Goal: Task Accomplishment & Management: Manage account settings

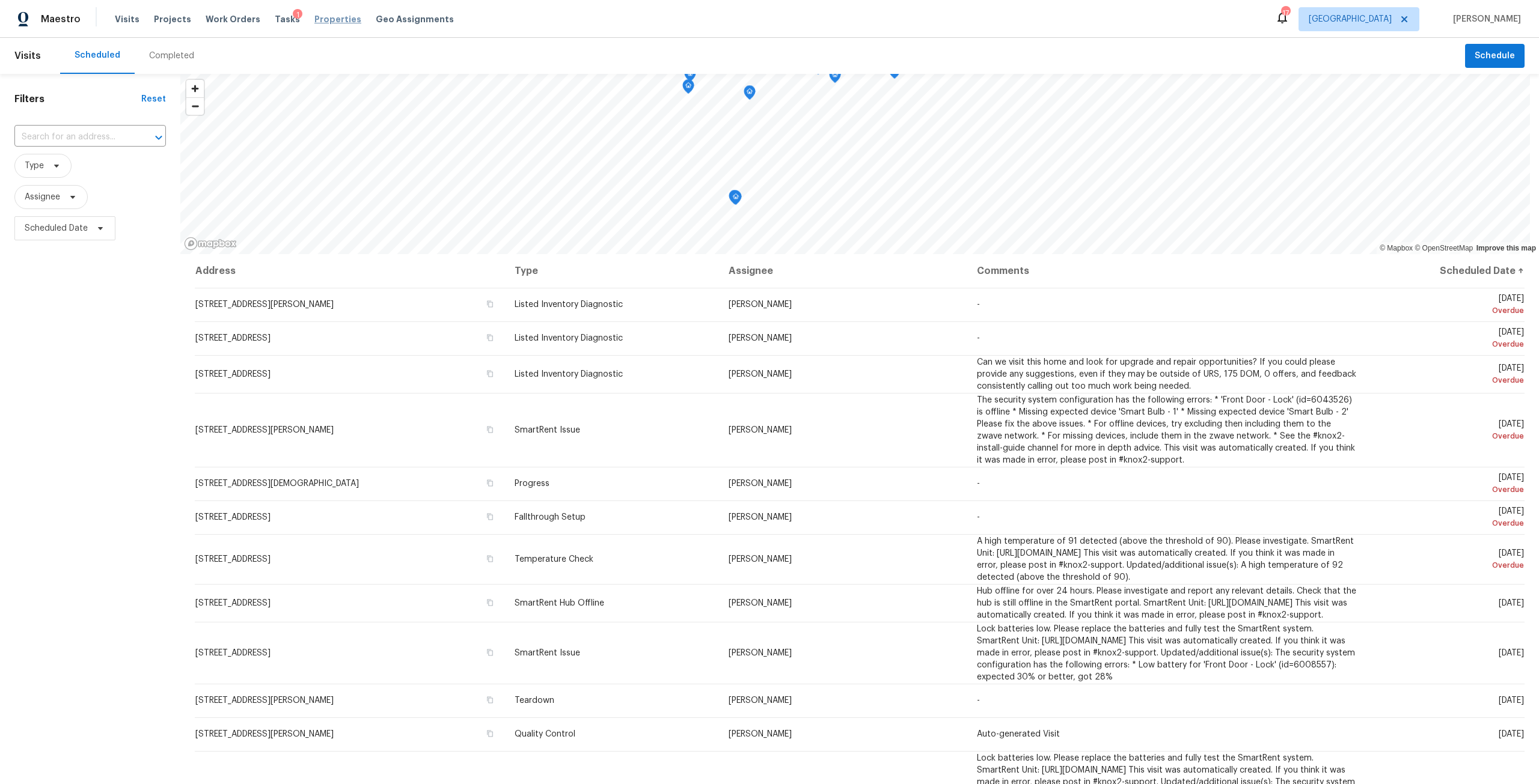
click at [332, 20] on span "Properties" at bounding box center [338, 19] width 47 height 12
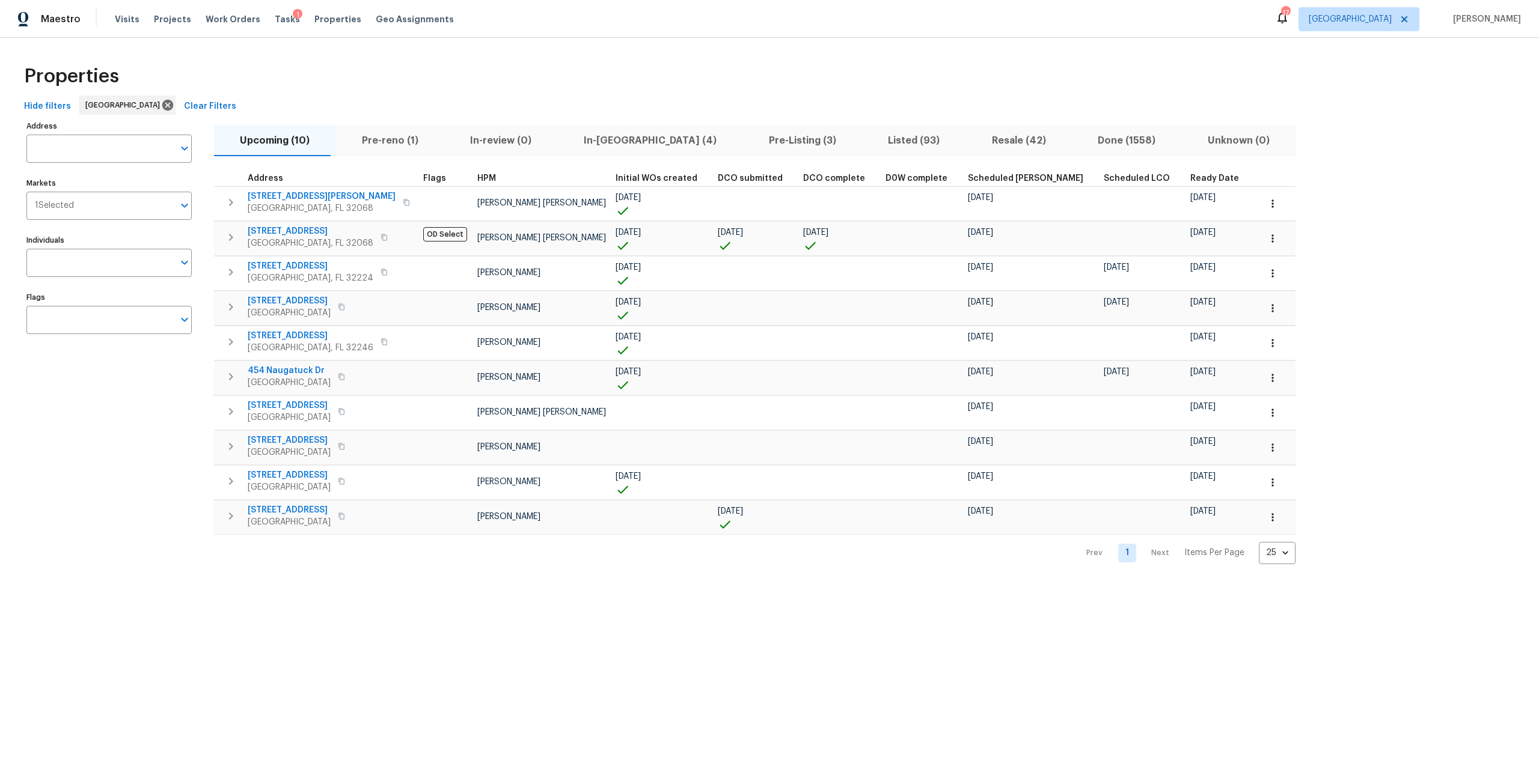
click at [598, 147] on span "In-reno (4)" at bounding box center [651, 140] width 171 height 17
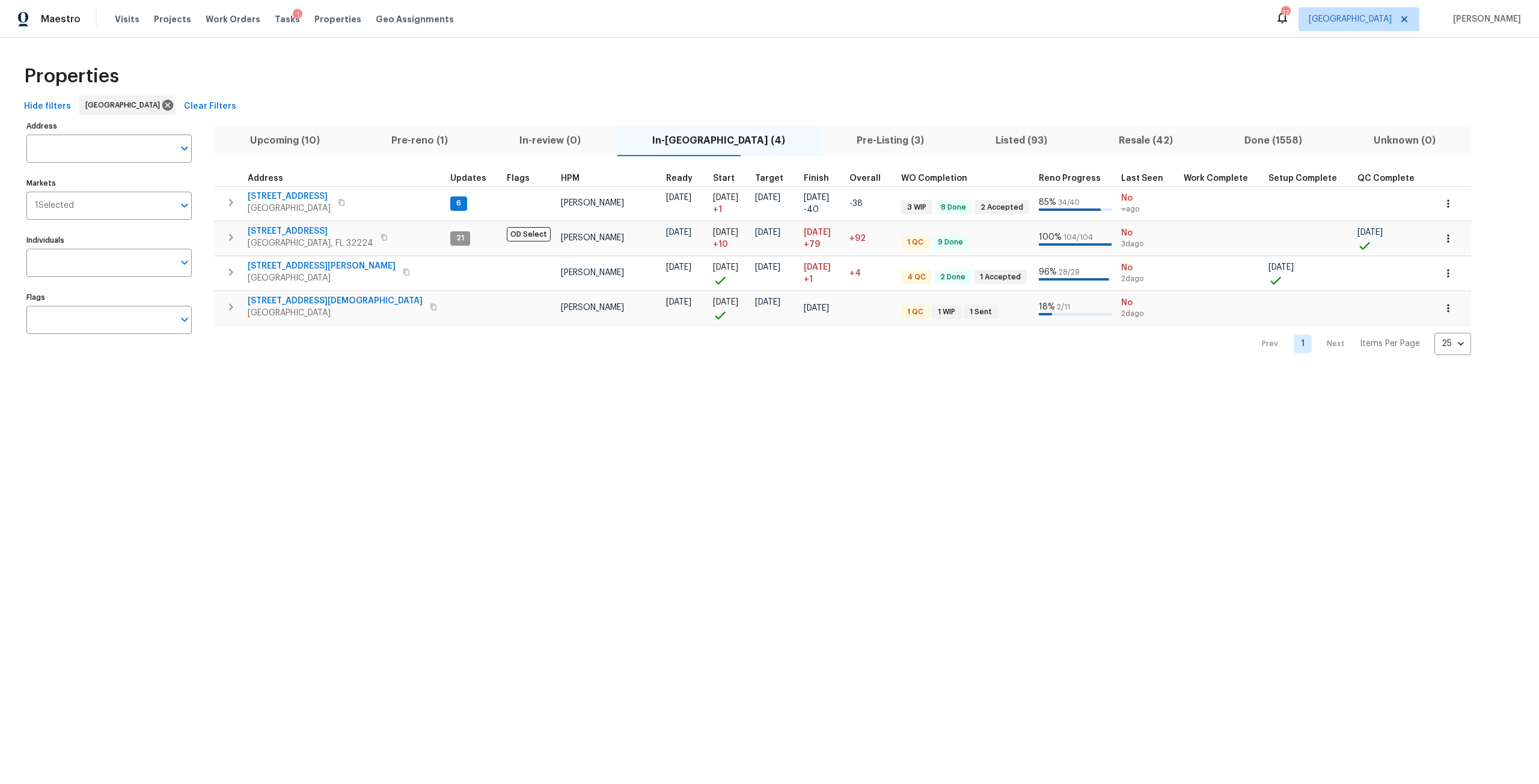
click at [399, 143] on span "Pre-reno (1)" at bounding box center [419, 140] width 113 height 17
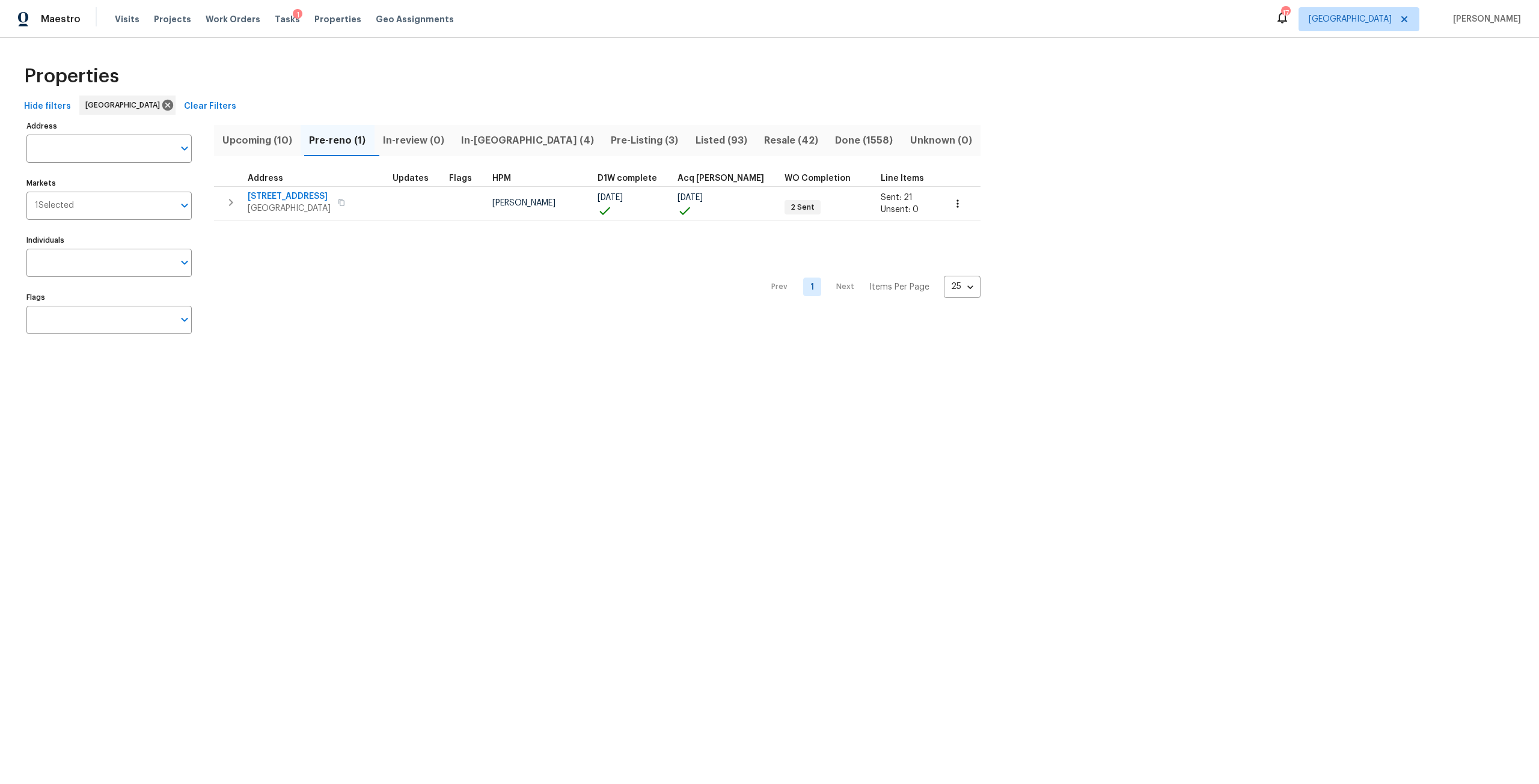
click at [277, 140] on span "Upcoming (10)" at bounding box center [257, 140] width 72 height 17
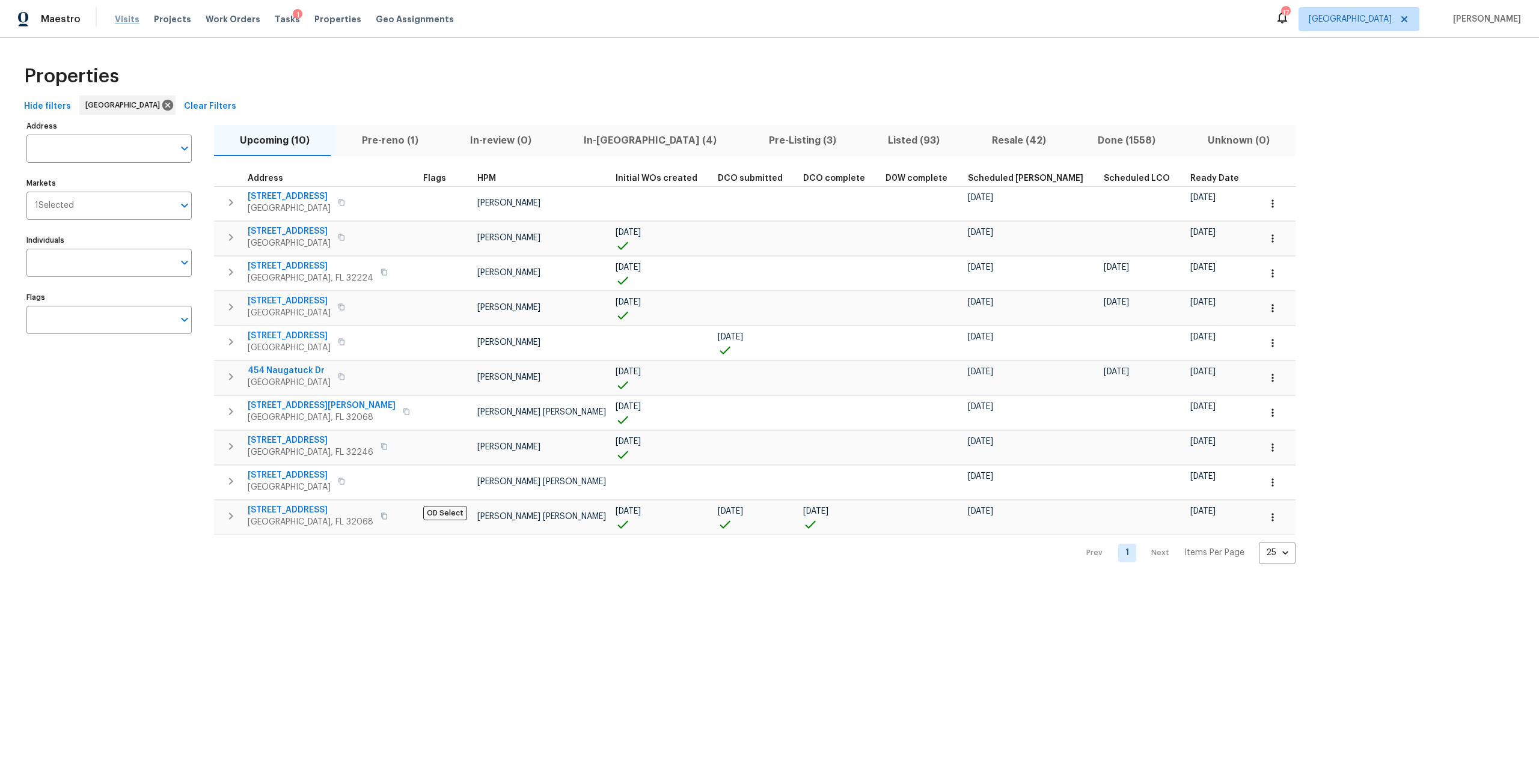
click at [134, 18] on span "Visits" at bounding box center [127, 19] width 24 height 12
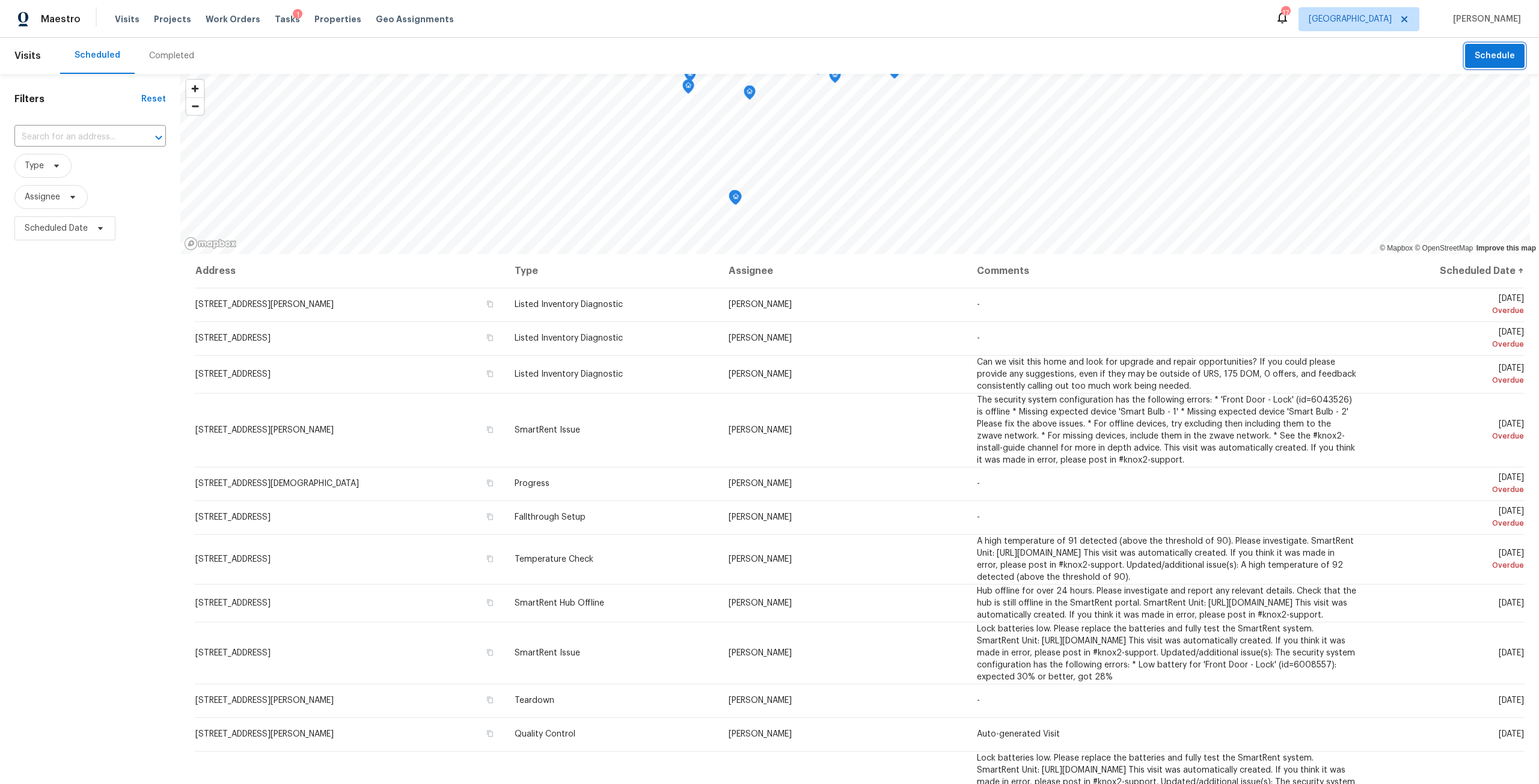
click at [1485, 63] on span "Schedule" at bounding box center [1495, 56] width 40 height 15
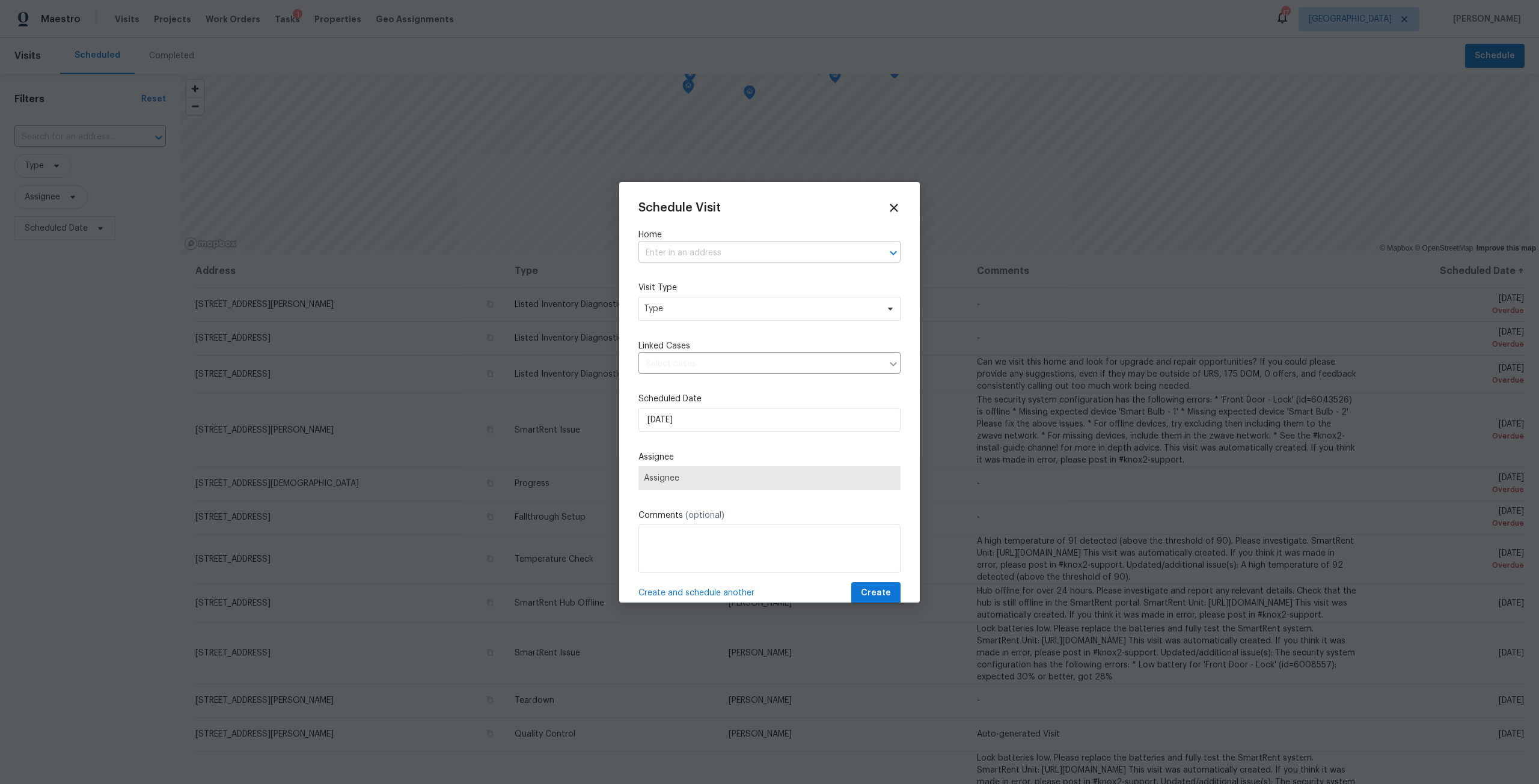
click at [712, 254] on input "text" at bounding box center [753, 253] width 229 height 18
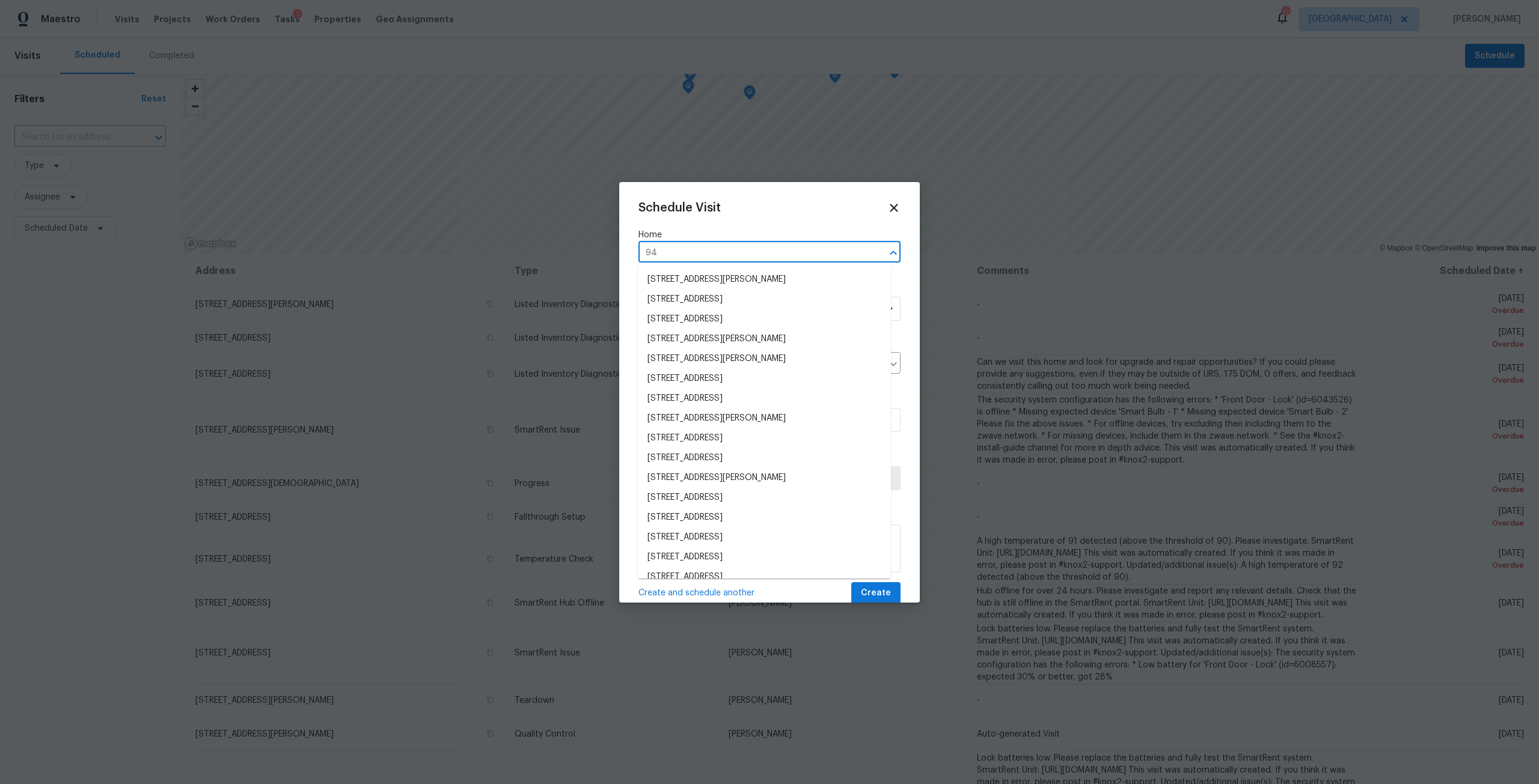
type input "949"
click at [755, 469] on li "949 Granville Rd, Jacksonville, FL 32205" at bounding box center [764, 478] width 253 height 20
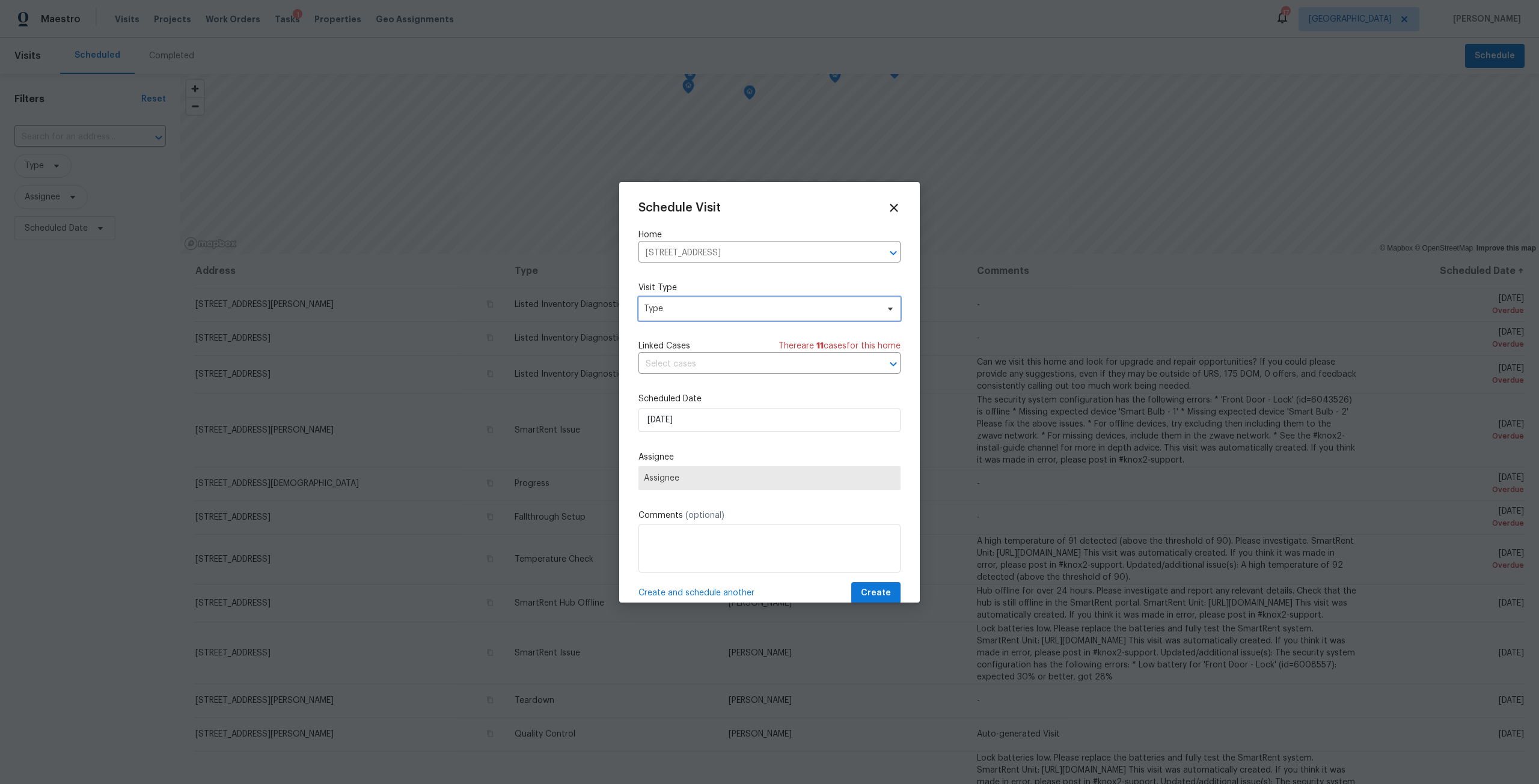
click at [734, 313] on span "Type" at bounding box center [761, 309] width 234 height 12
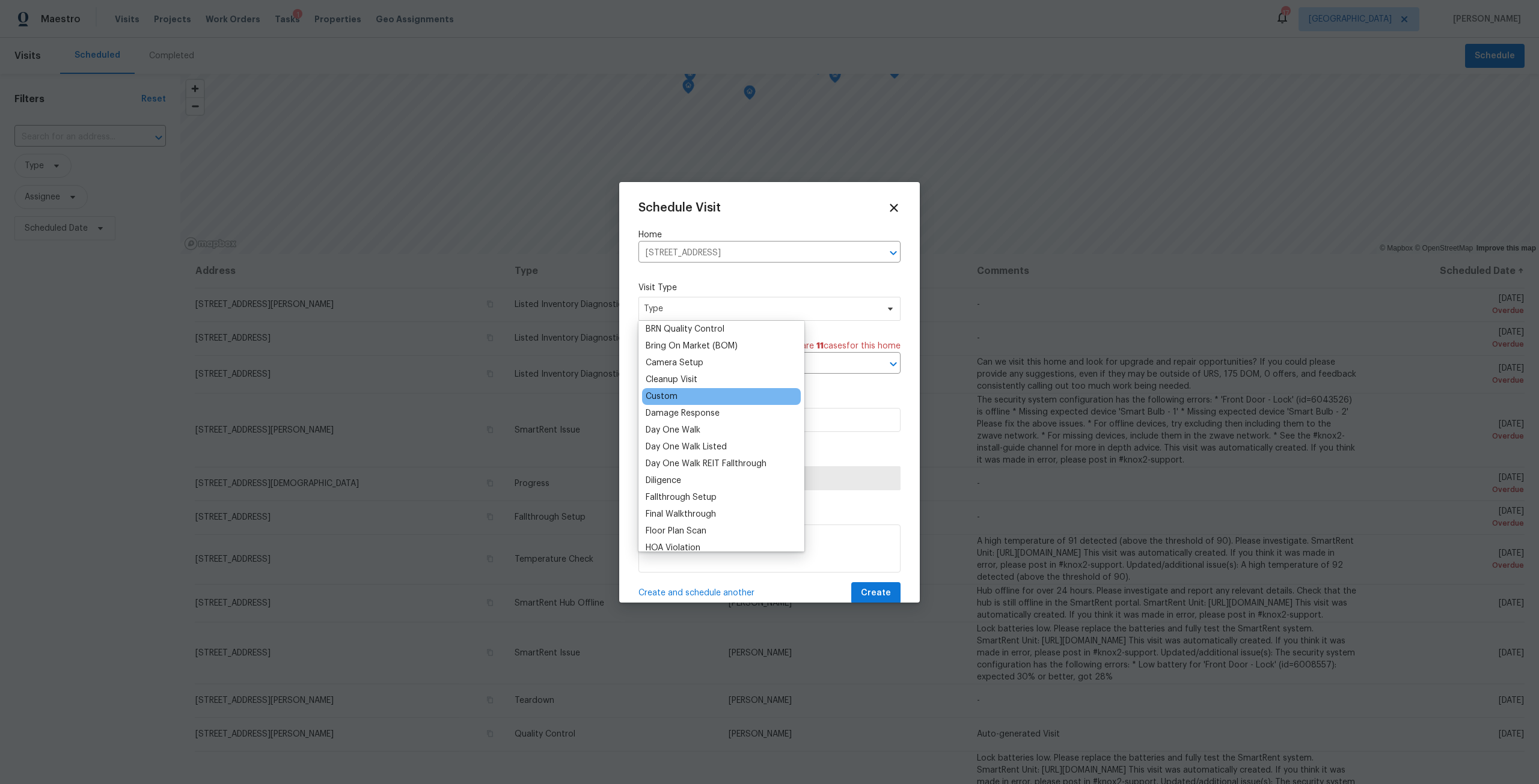
click at [661, 392] on div "Custom" at bounding box center [661, 397] width 32 height 12
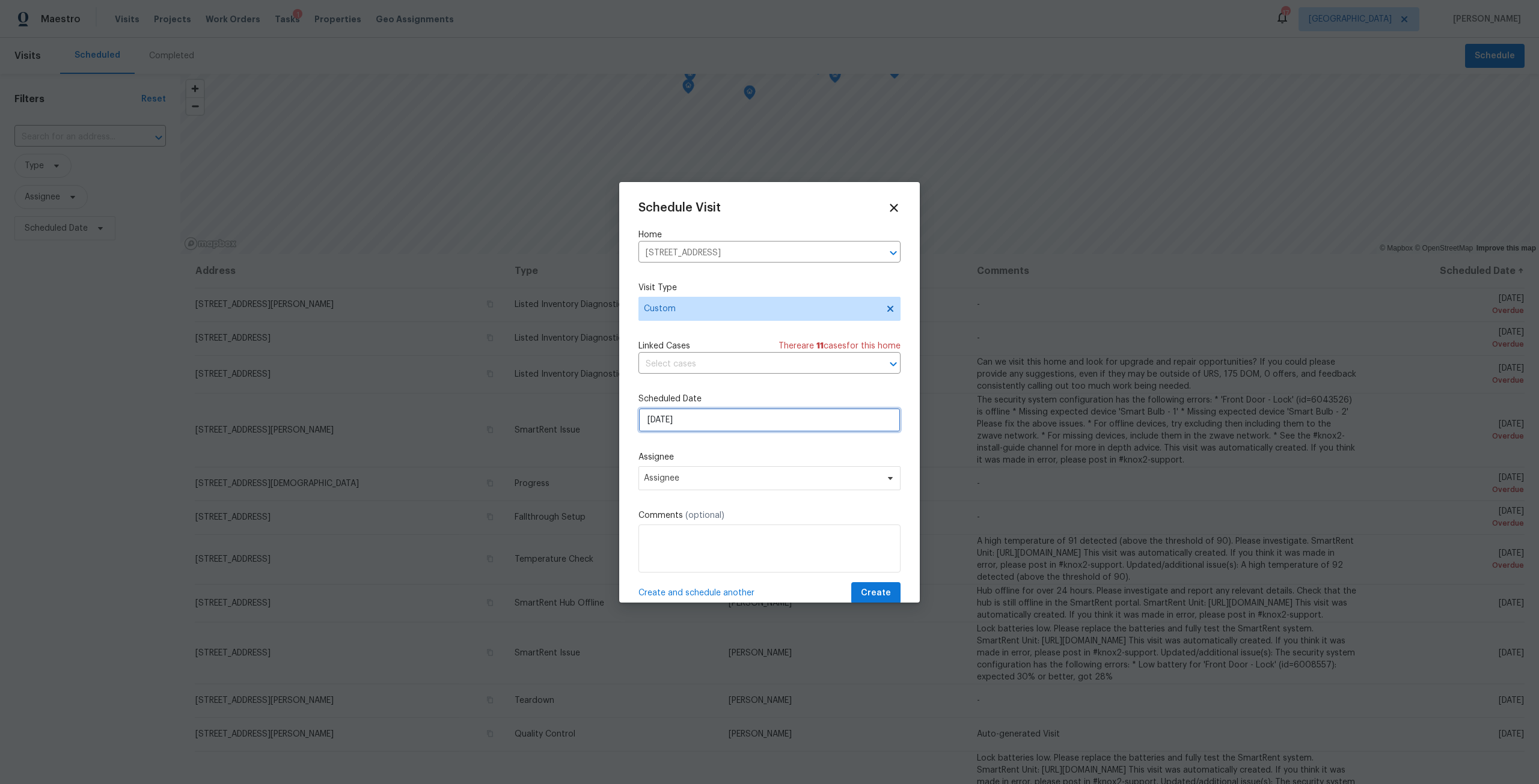
click at [690, 425] on input "8/17/2025" at bounding box center [770, 420] width 262 height 24
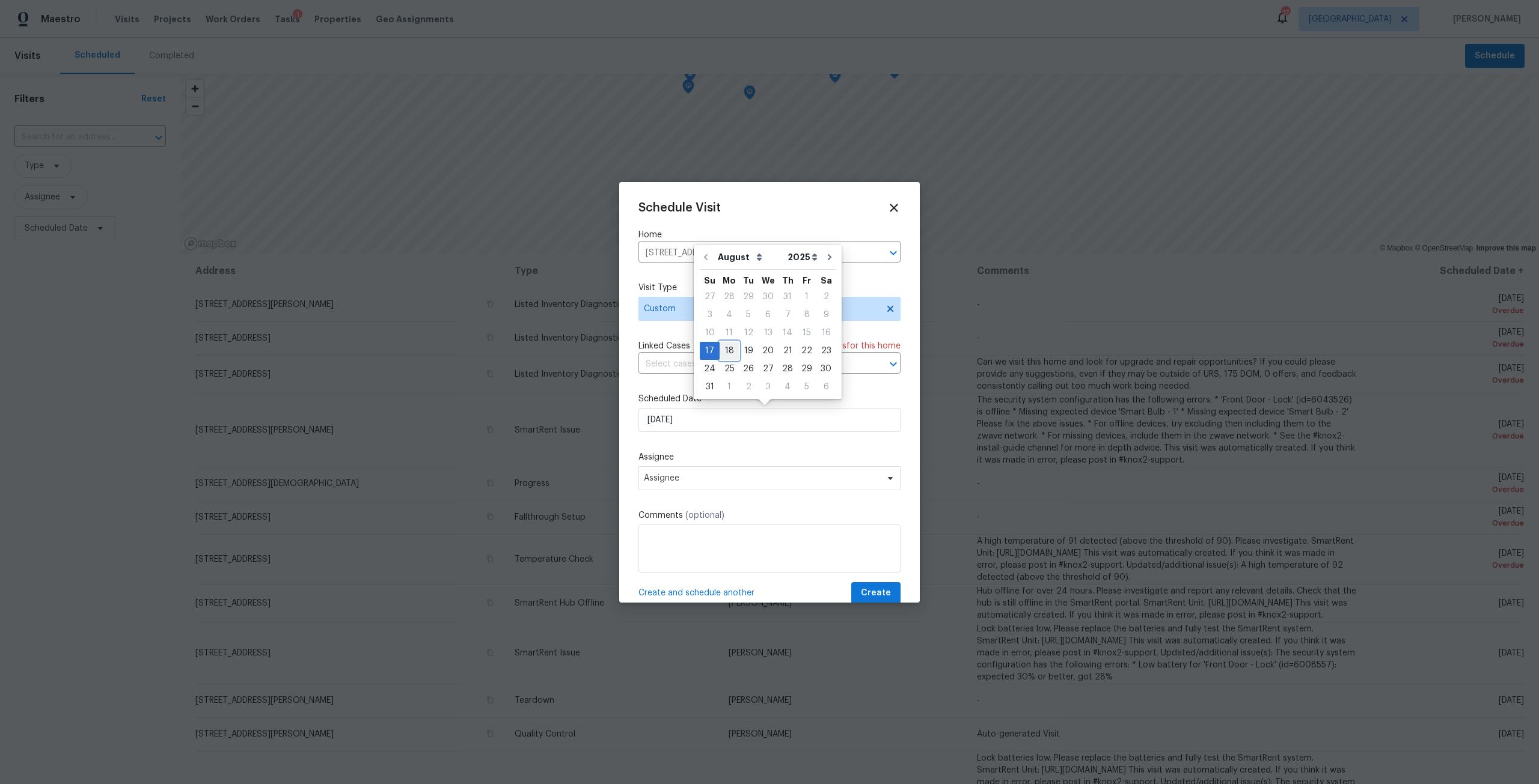
click at [729, 358] on div "18" at bounding box center [729, 351] width 19 height 17
type input "[DATE]"
click at [770, 465] on div "Assignee Assignee" at bounding box center [770, 470] width 262 height 39
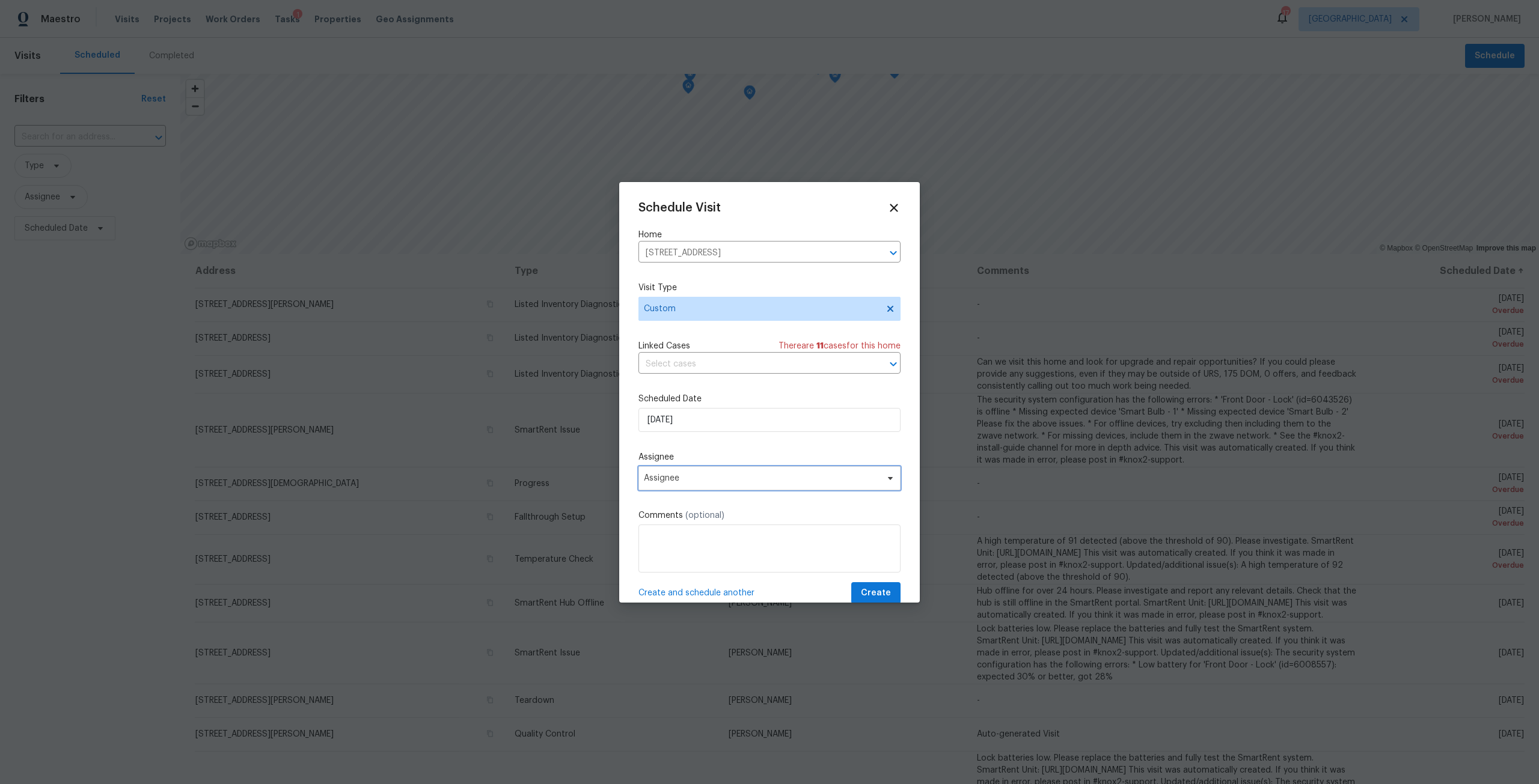
click at [773, 468] on span "Assignee" at bounding box center [770, 479] width 262 height 24
type input "dav"
click at [714, 555] on div "[PERSON_NAME]" at bounding box center [712, 560] width 140 height 17
click at [712, 556] on div "[PERSON_NAME]" at bounding box center [712, 560] width 140 height 17
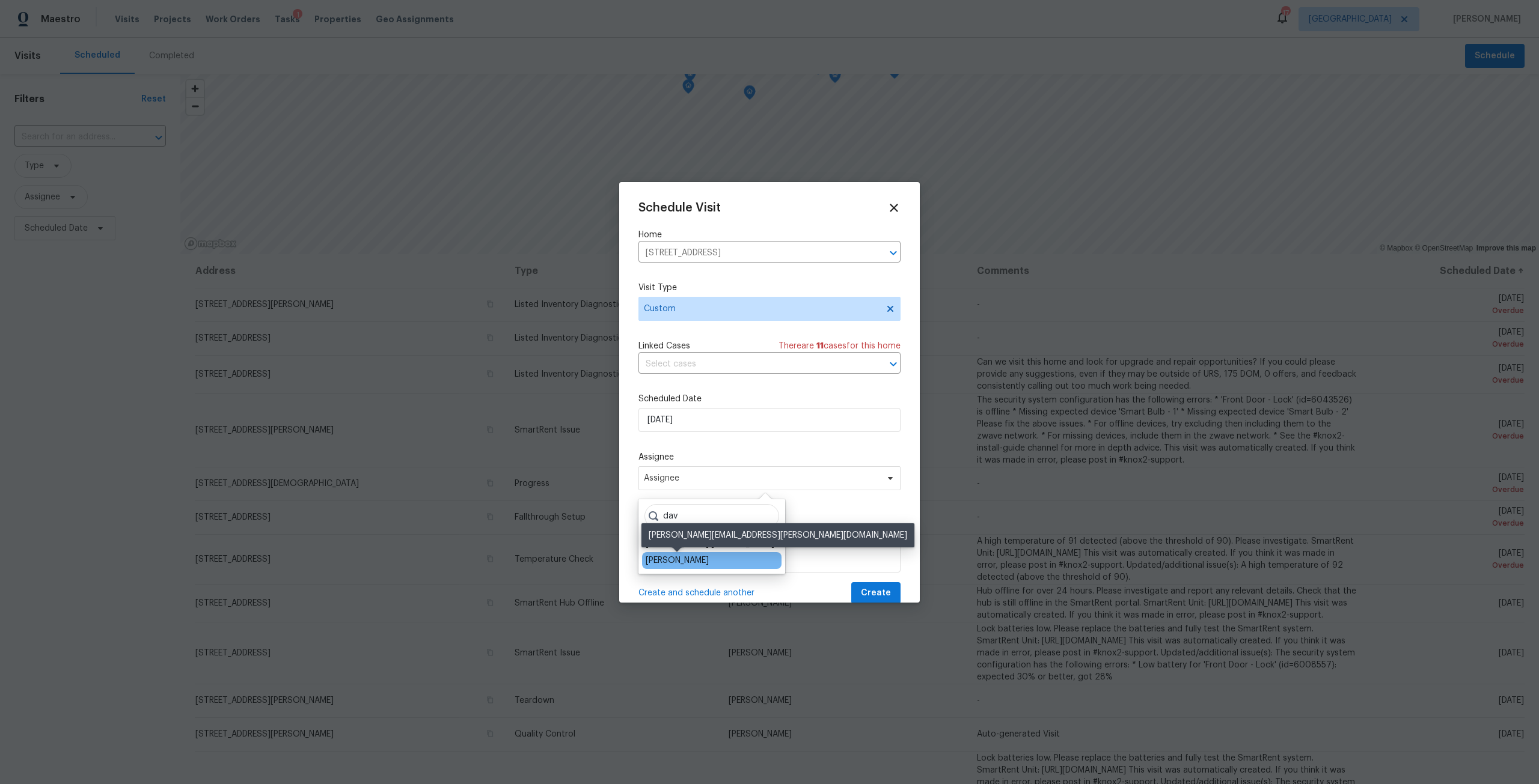
click at [703, 557] on div "[PERSON_NAME]" at bounding box center [677, 561] width 63 height 12
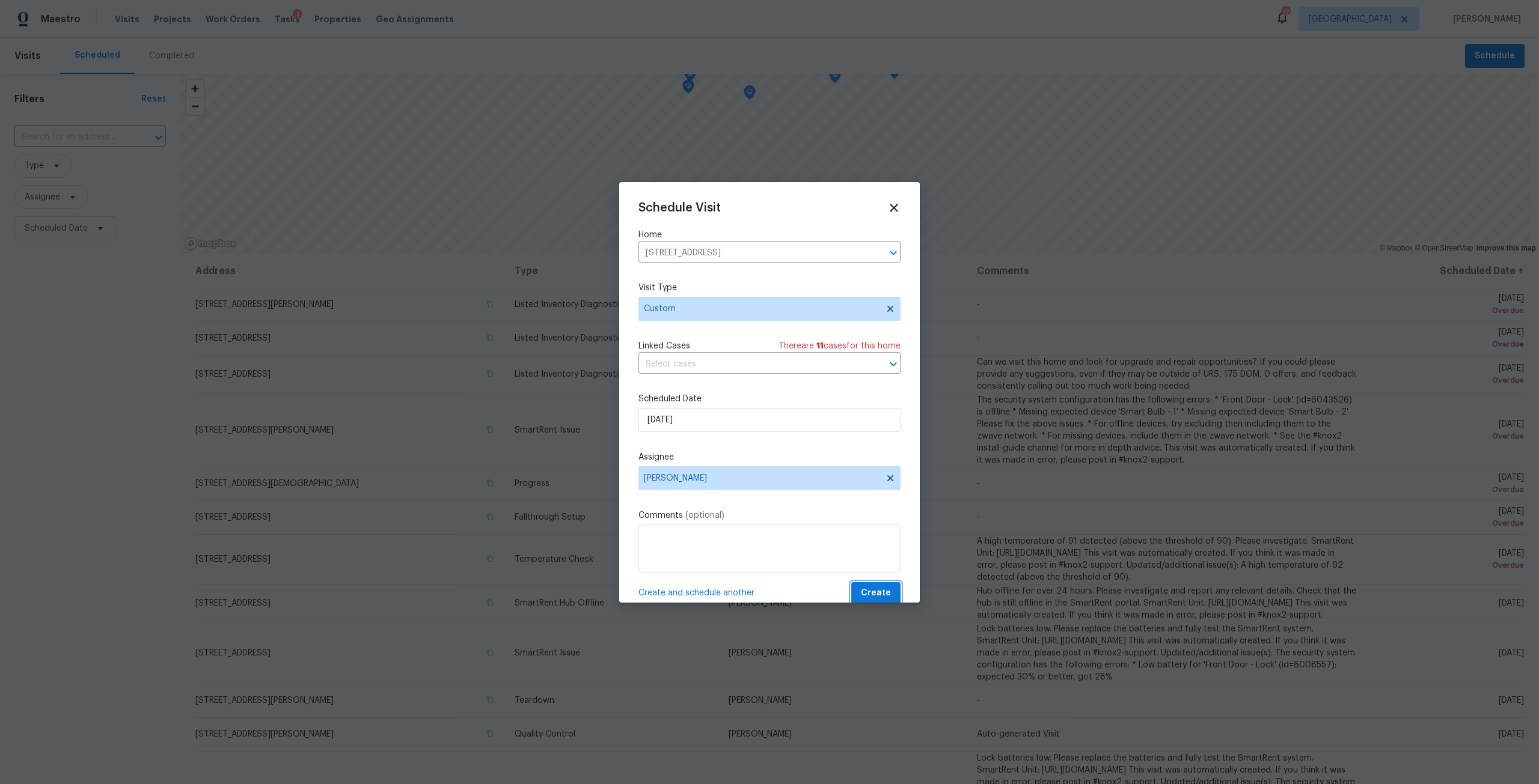
click at [871, 592] on span "Create" at bounding box center [876, 593] width 30 height 15
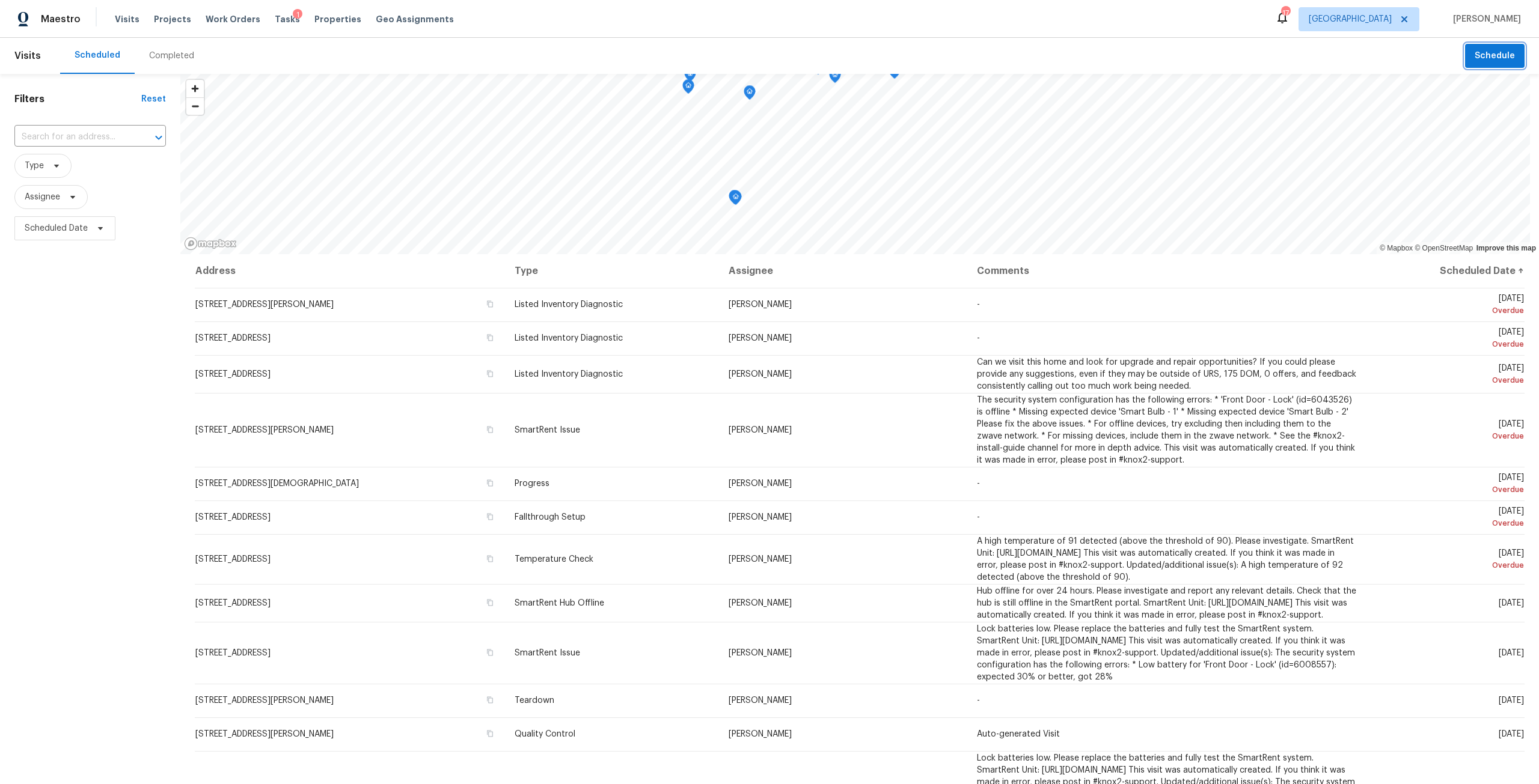
click at [1465, 58] on button "Schedule" at bounding box center [1495, 56] width 59 height 24
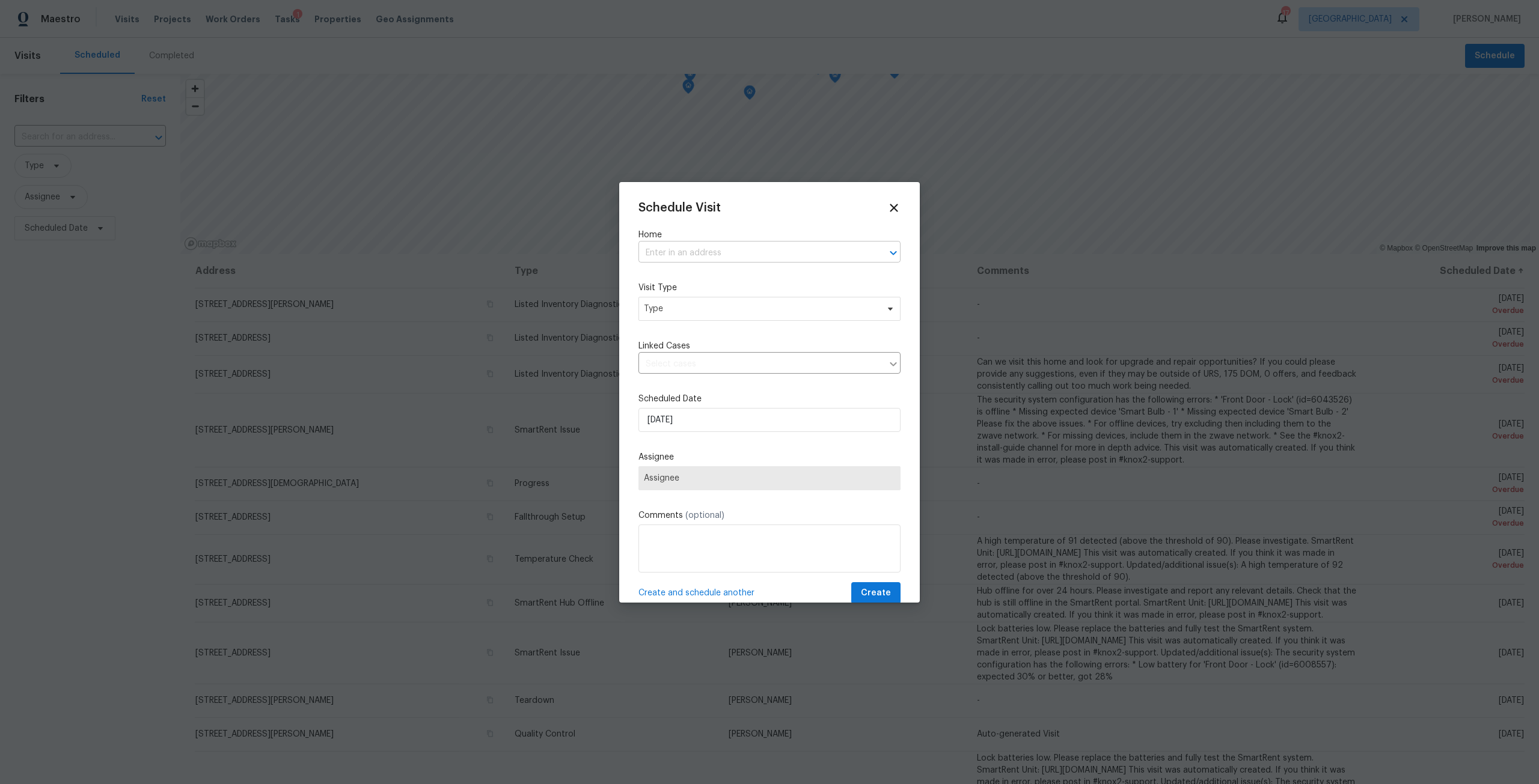
click at [750, 244] on input "text" at bounding box center [753, 253] width 229 height 18
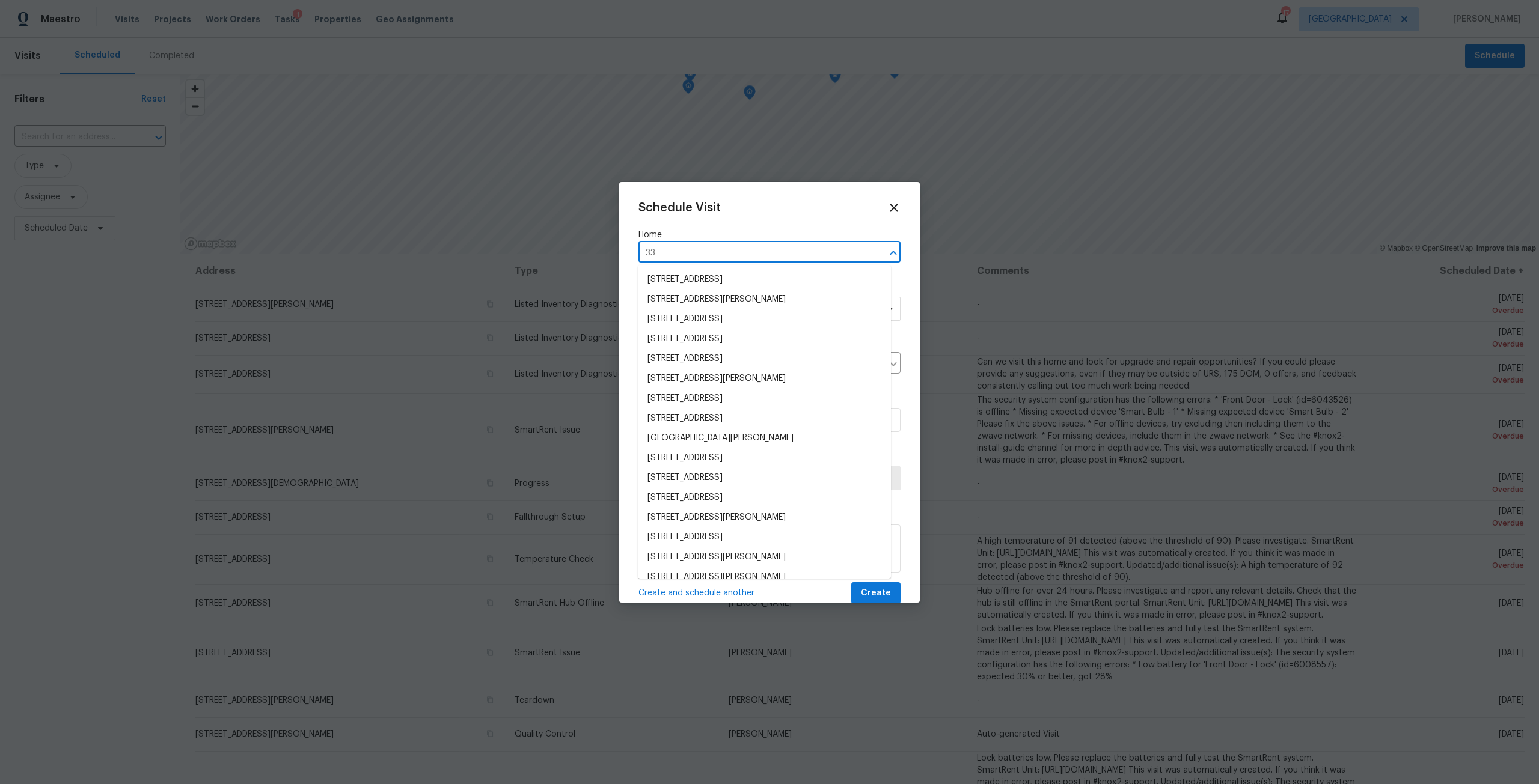
type input "3"
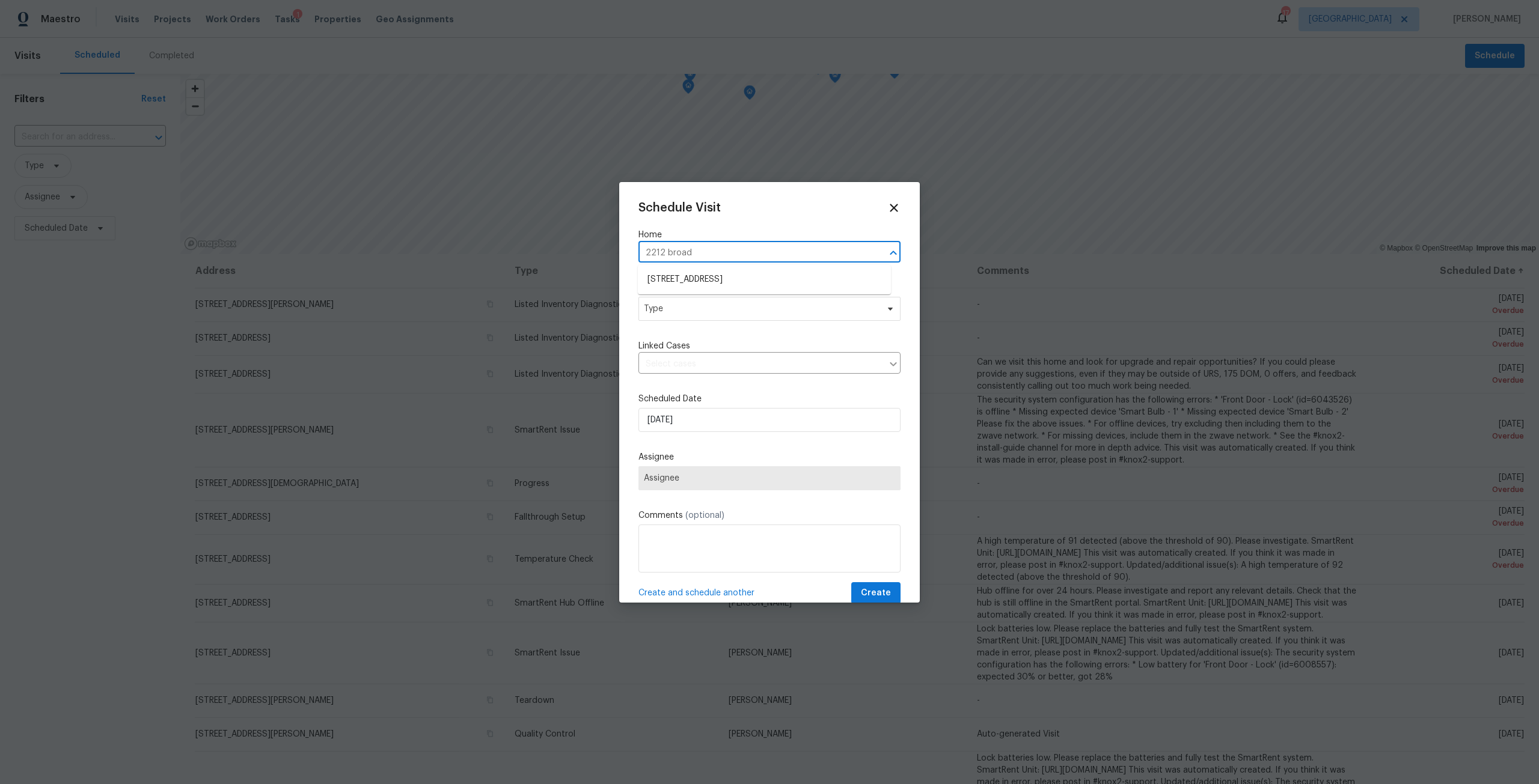
type input "2212 broad"
click at [753, 282] on li "2212 Broad Water Ct, Jacksonville, FL 32225" at bounding box center [764, 279] width 253 height 20
click at [750, 309] on span "Type" at bounding box center [761, 309] width 234 height 12
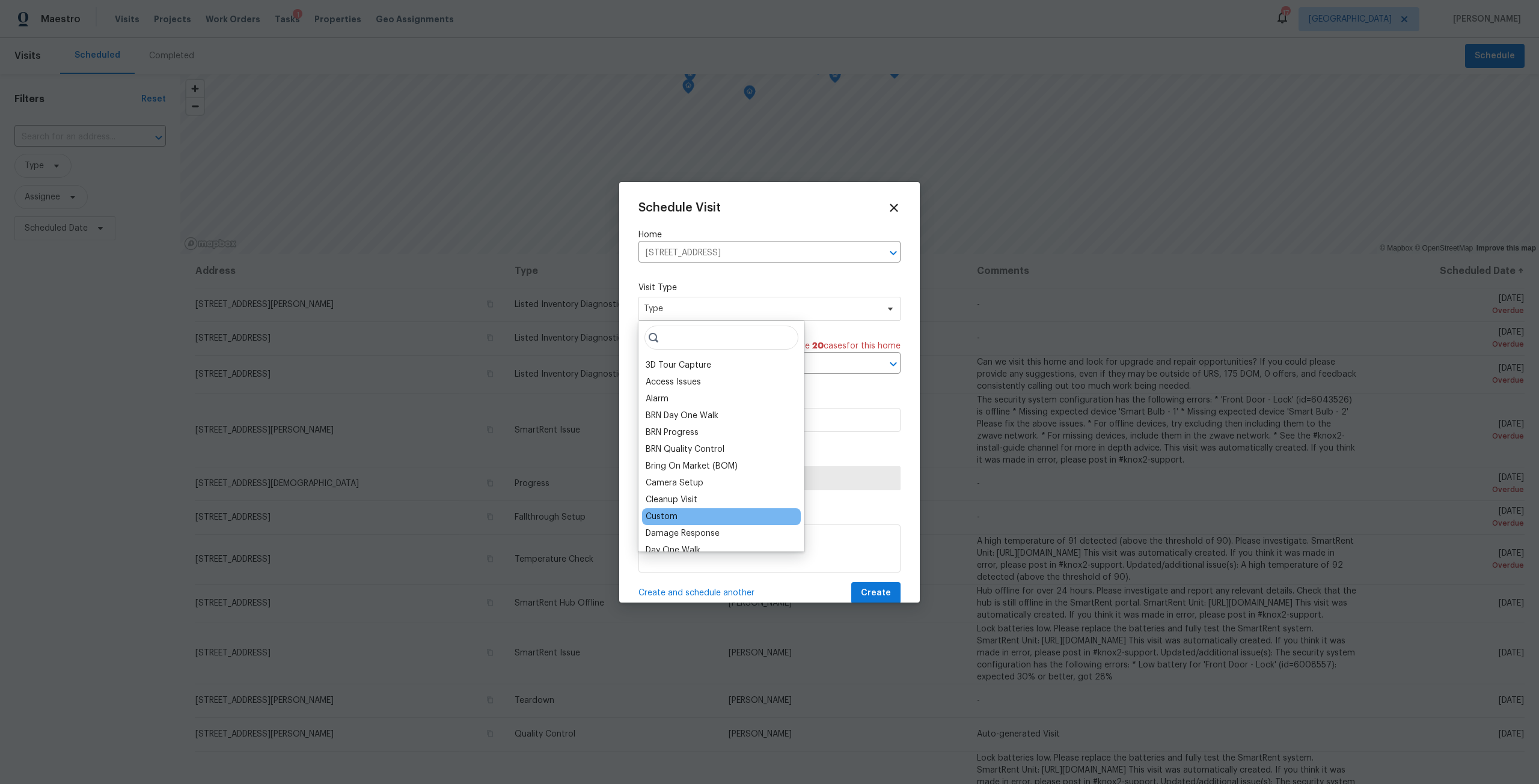
click at [701, 516] on div "Custom" at bounding box center [722, 516] width 159 height 17
click at [674, 513] on div "Custom" at bounding box center [661, 517] width 32 height 12
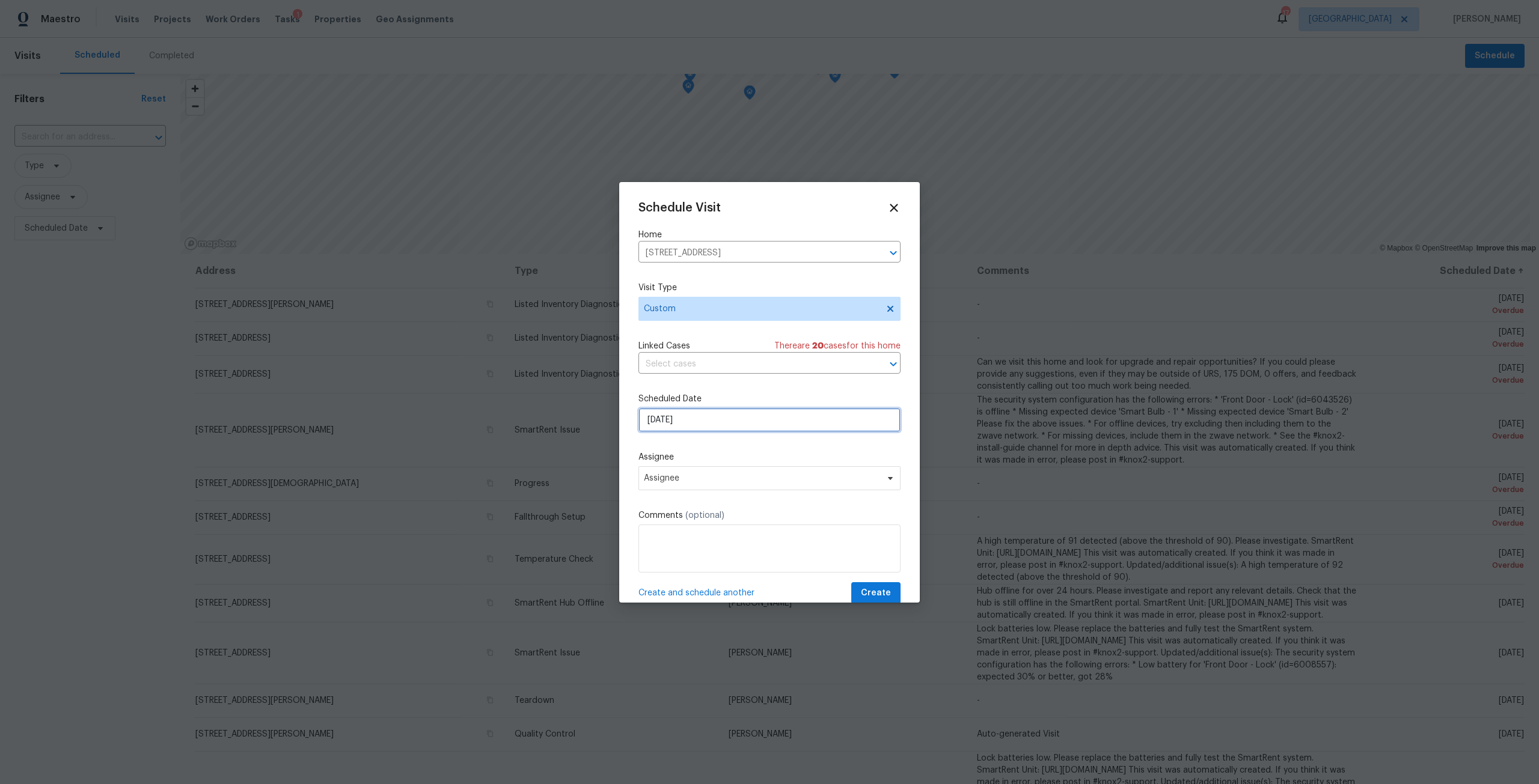
click at [671, 422] on input "8/17/2025" at bounding box center [770, 420] width 262 height 24
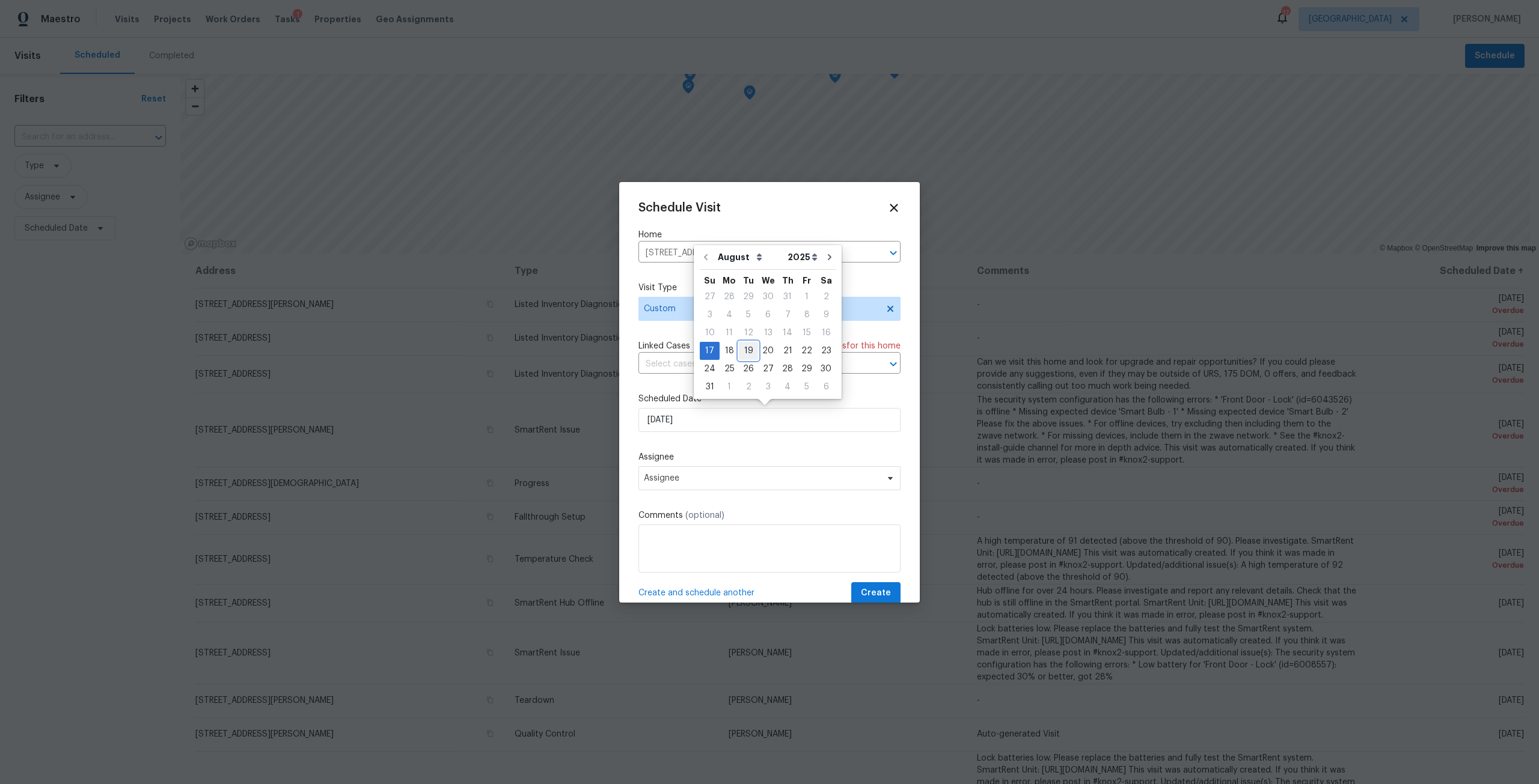
click at [750, 346] on div "19" at bounding box center [749, 351] width 19 height 17
type input "8/19/2025"
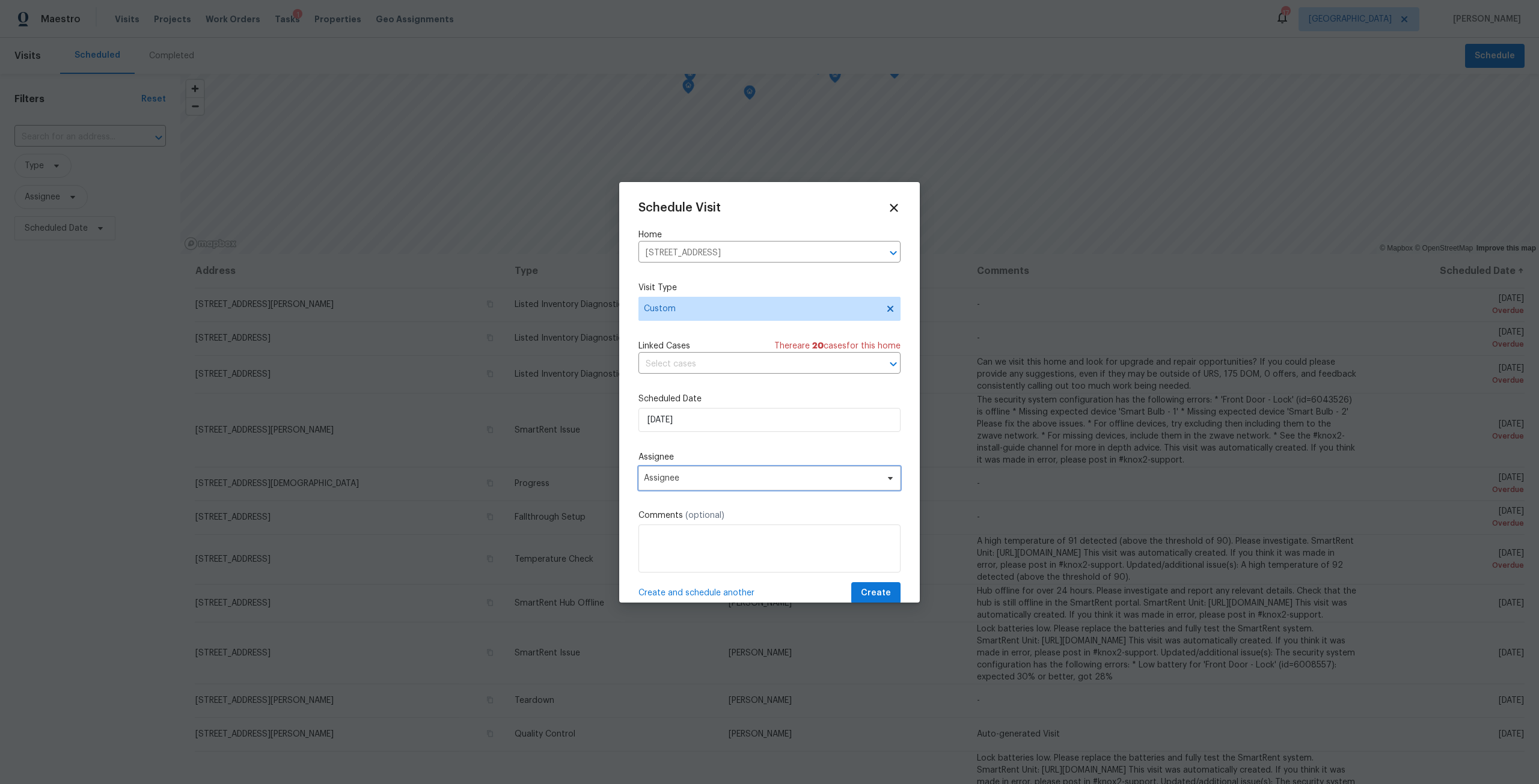
click at [712, 479] on span "Assignee" at bounding box center [762, 478] width 236 height 10
type input "dav"
click at [689, 562] on div "[PERSON_NAME]" at bounding box center [677, 561] width 63 height 12
click at [882, 596] on button "Create" at bounding box center [876, 593] width 49 height 22
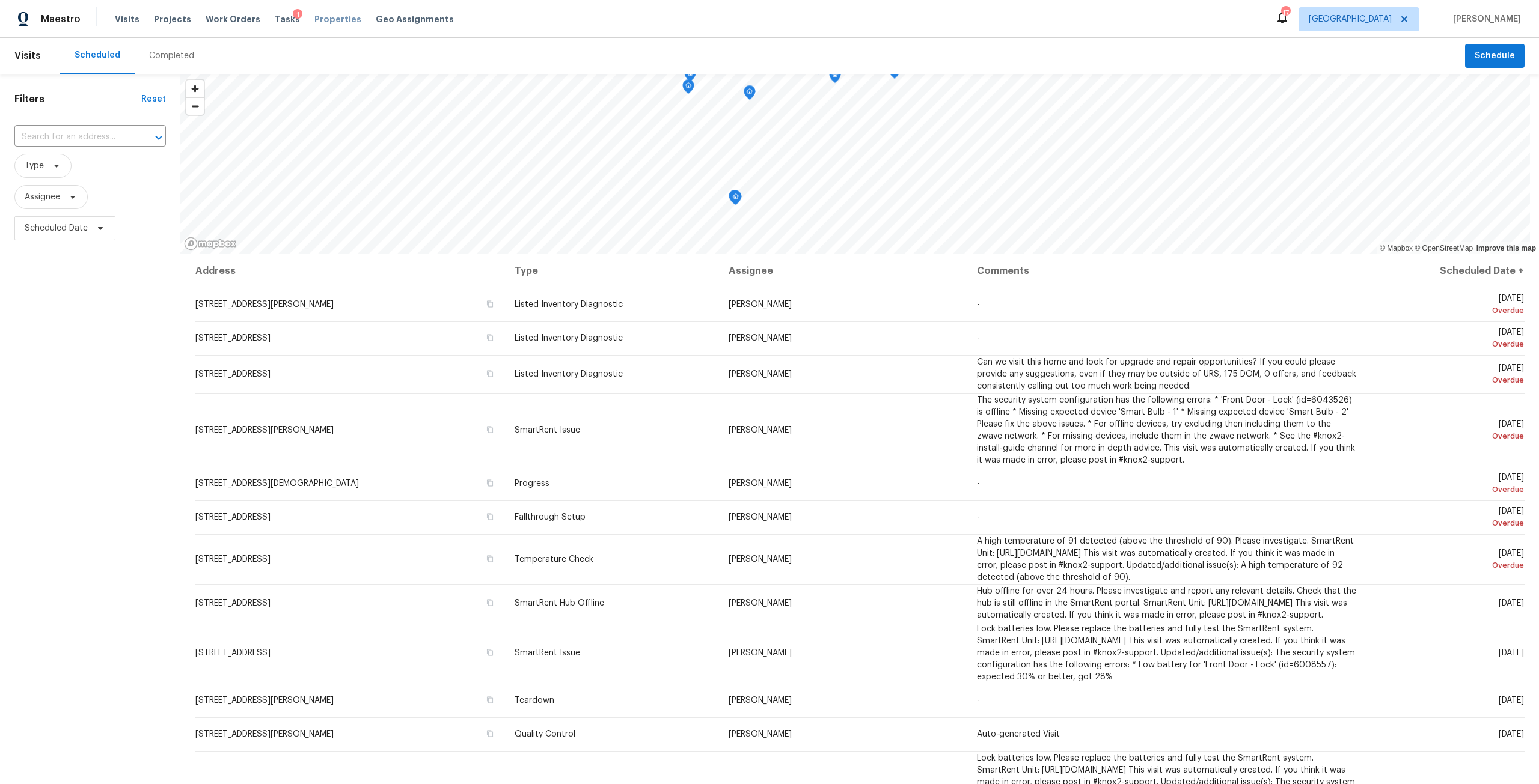
click at [332, 24] on span "Properties" at bounding box center [338, 19] width 47 height 12
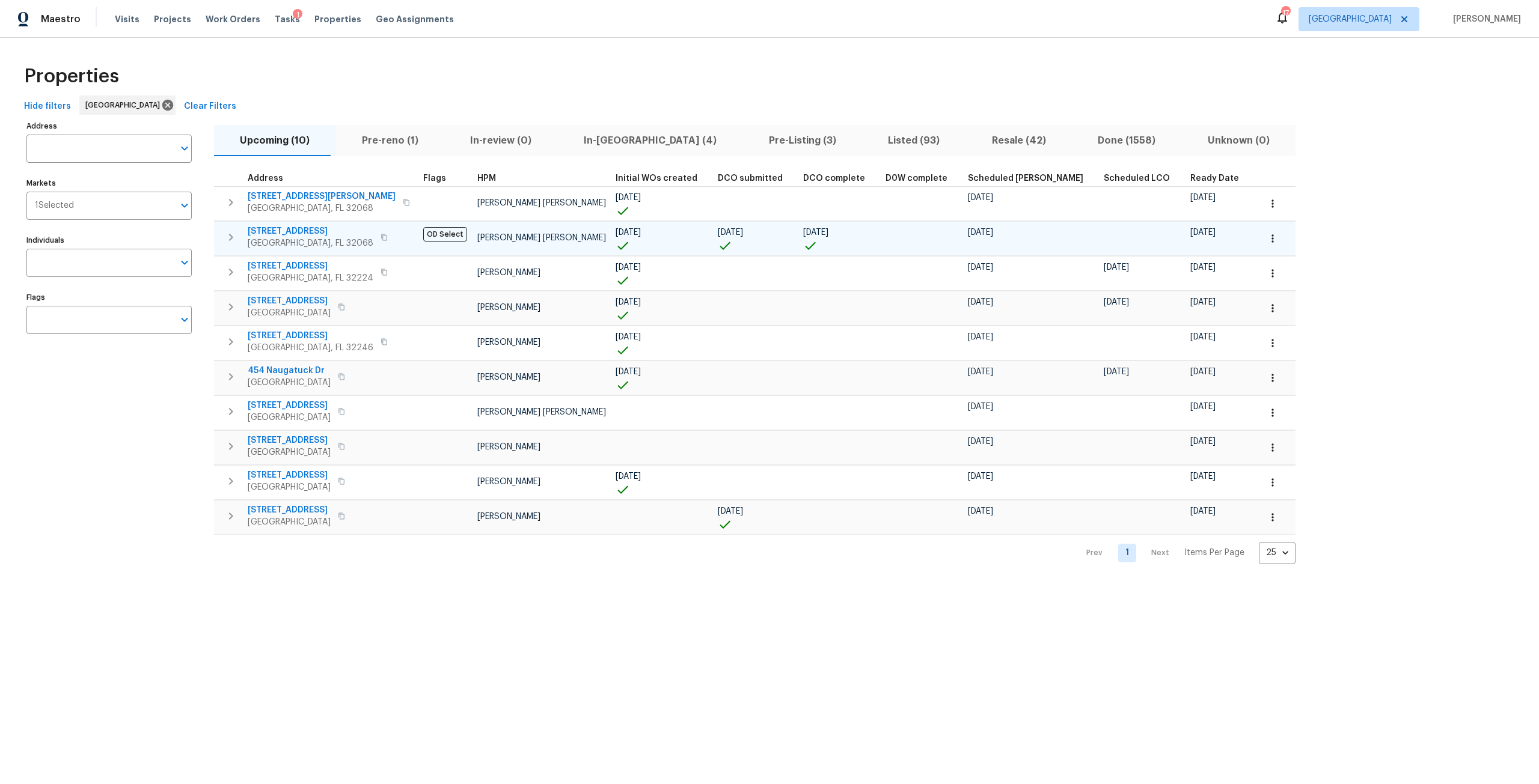
click at [289, 228] on span "2070 Tickford St" at bounding box center [311, 231] width 126 height 12
click at [1267, 241] on icon "button" at bounding box center [1273, 239] width 12 height 12
click at [1151, 336] on li "Admin: Closing" at bounding box center [1139, 345] width 134 height 20
